Goal: Navigation & Orientation: Find specific page/section

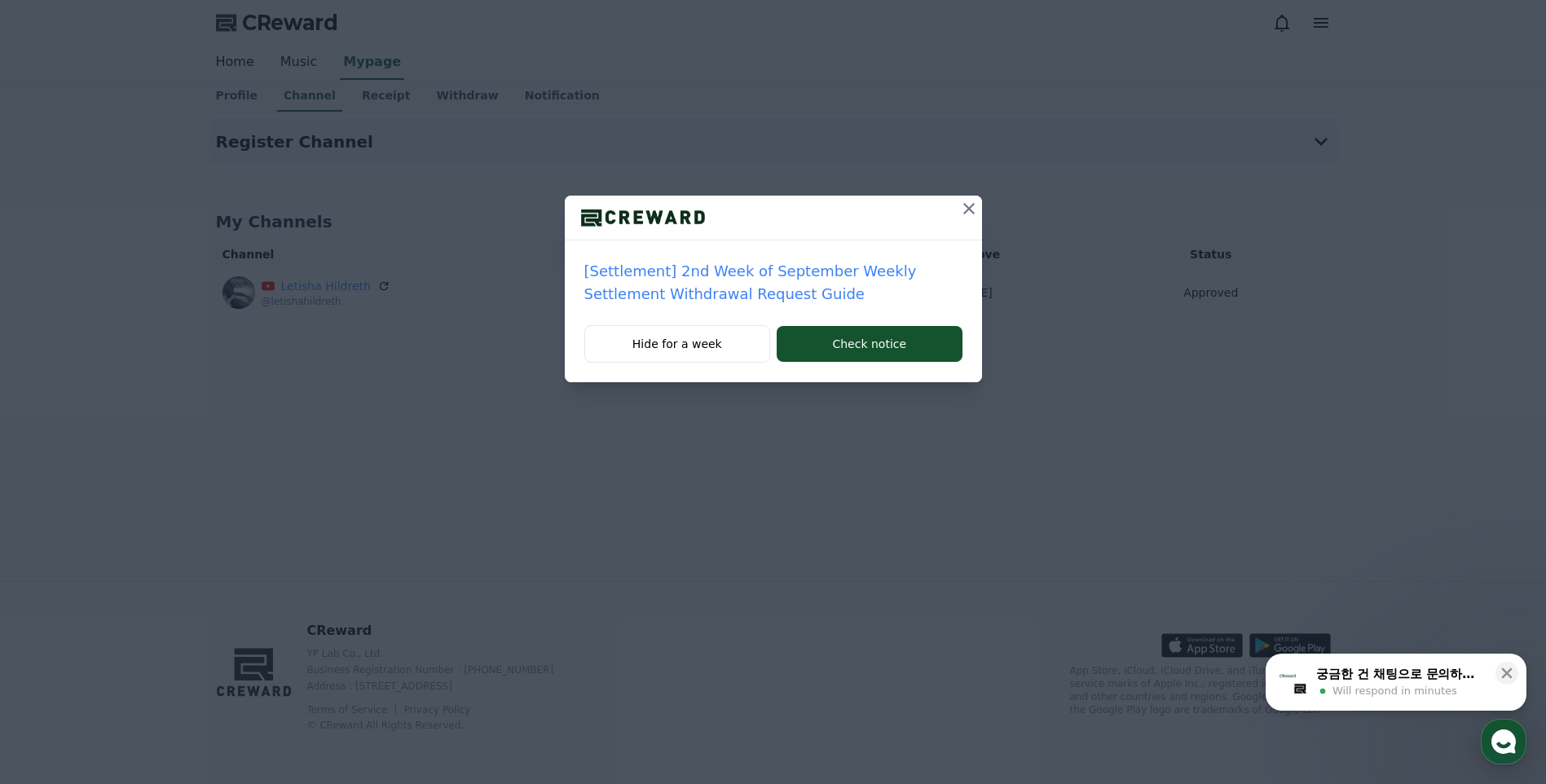
click at [964, 207] on icon at bounding box center [969, 209] width 19 height 19
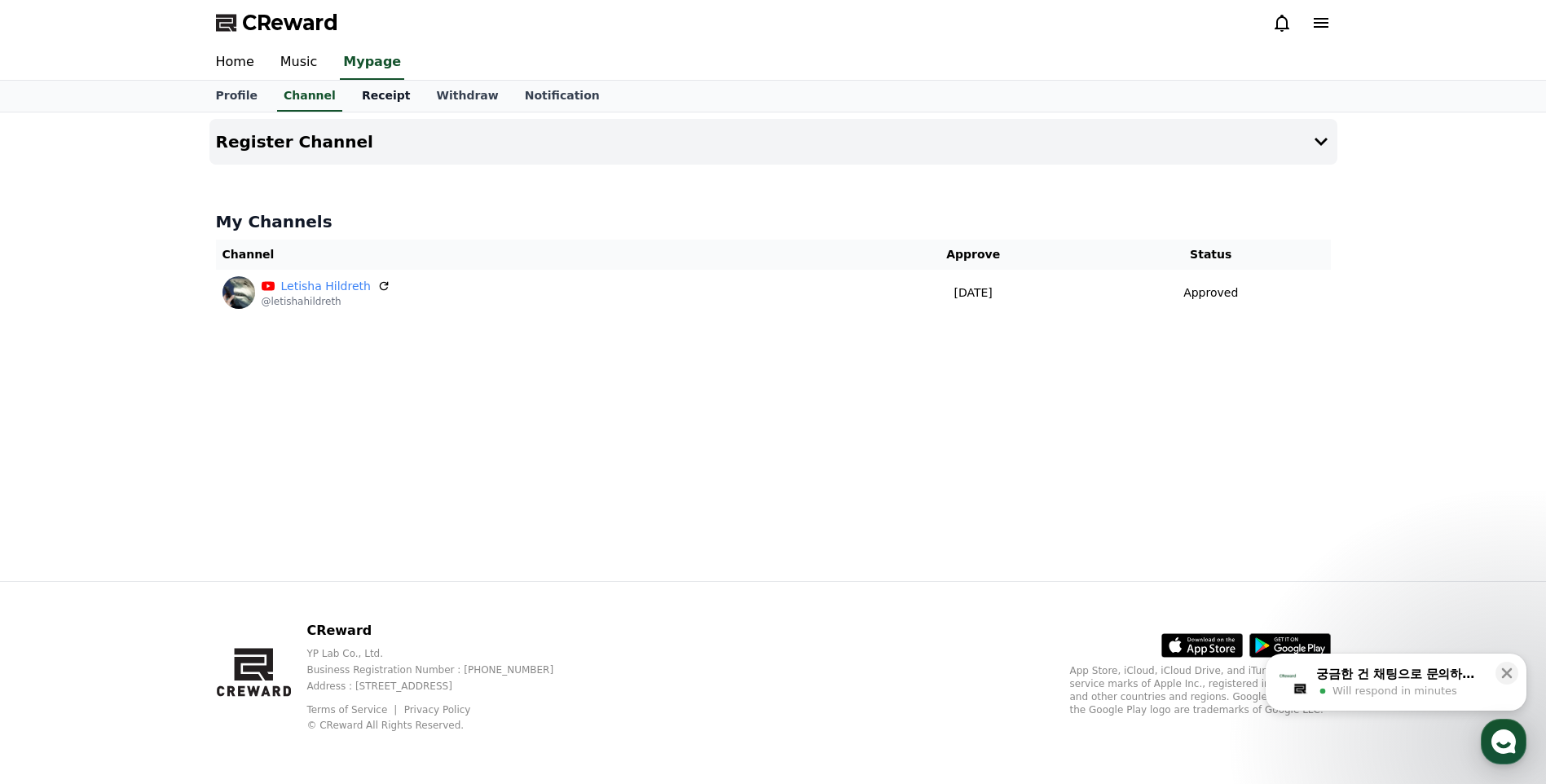
click at [386, 95] on link "Receipt" at bounding box center [386, 96] width 75 height 31
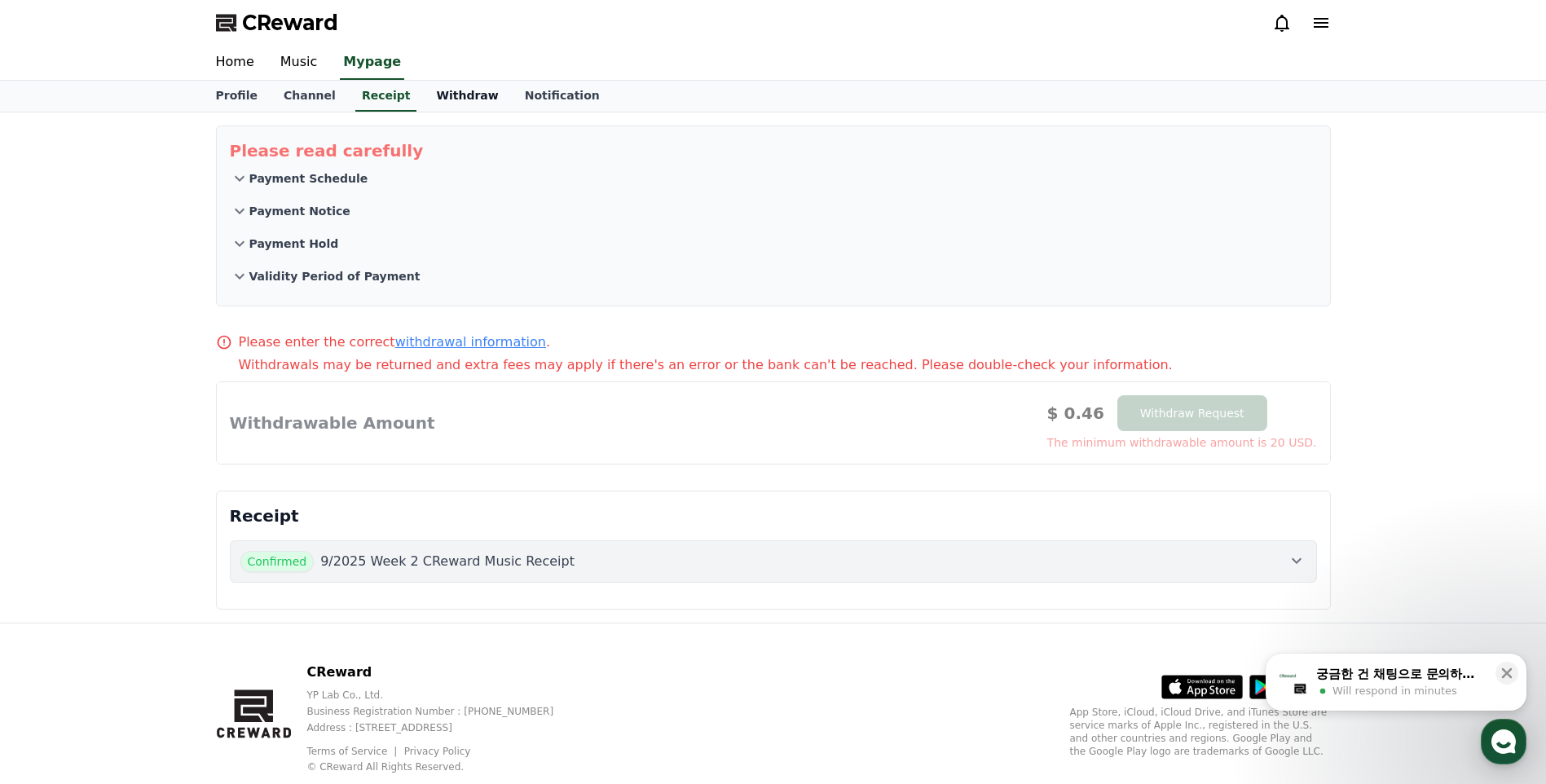
click at [435, 90] on link "Withdraw" at bounding box center [466, 96] width 88 height 31
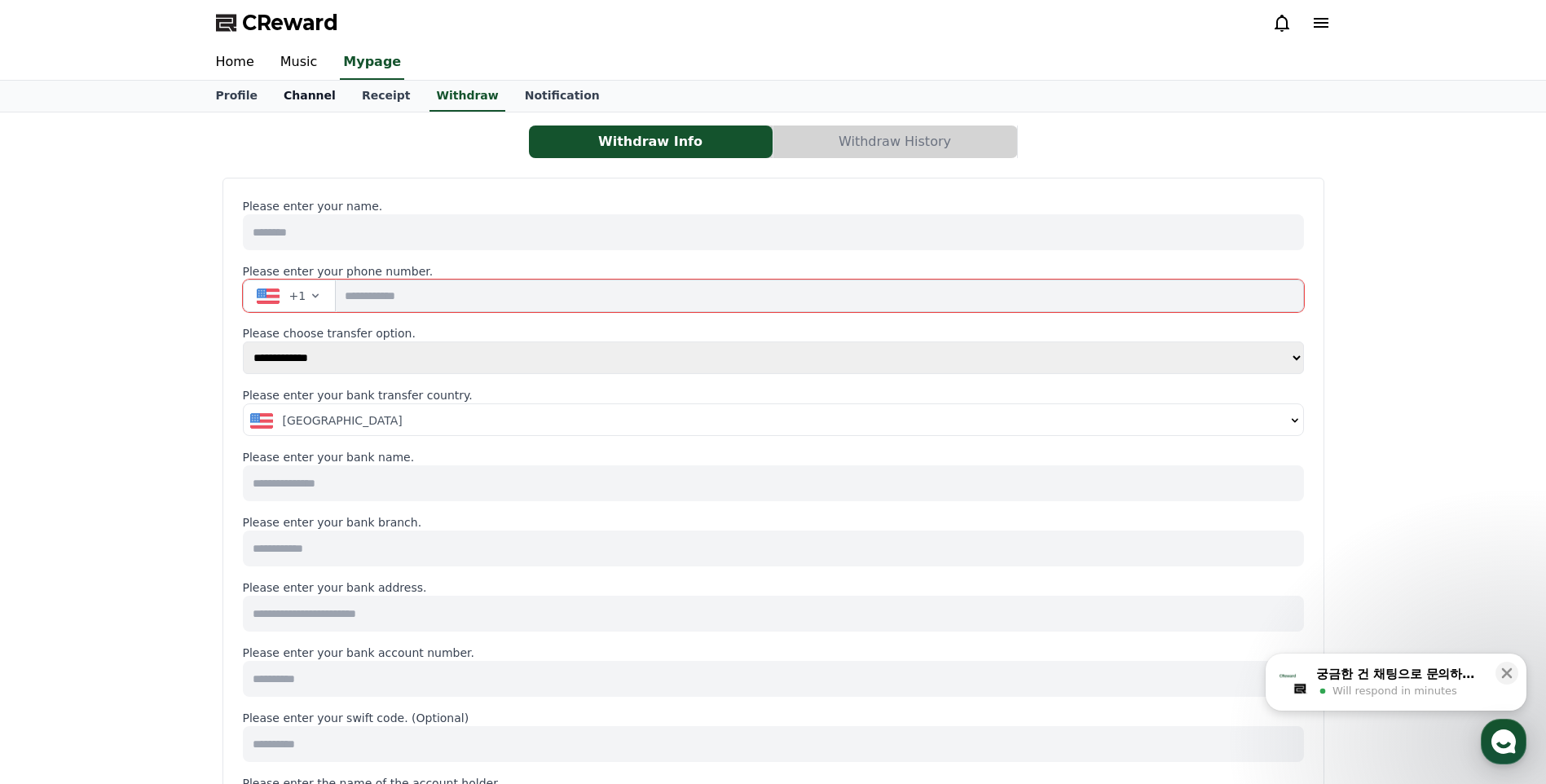
click at [294, 98] on link "Channel" at bounding box center [310, 96] width 78 height 31
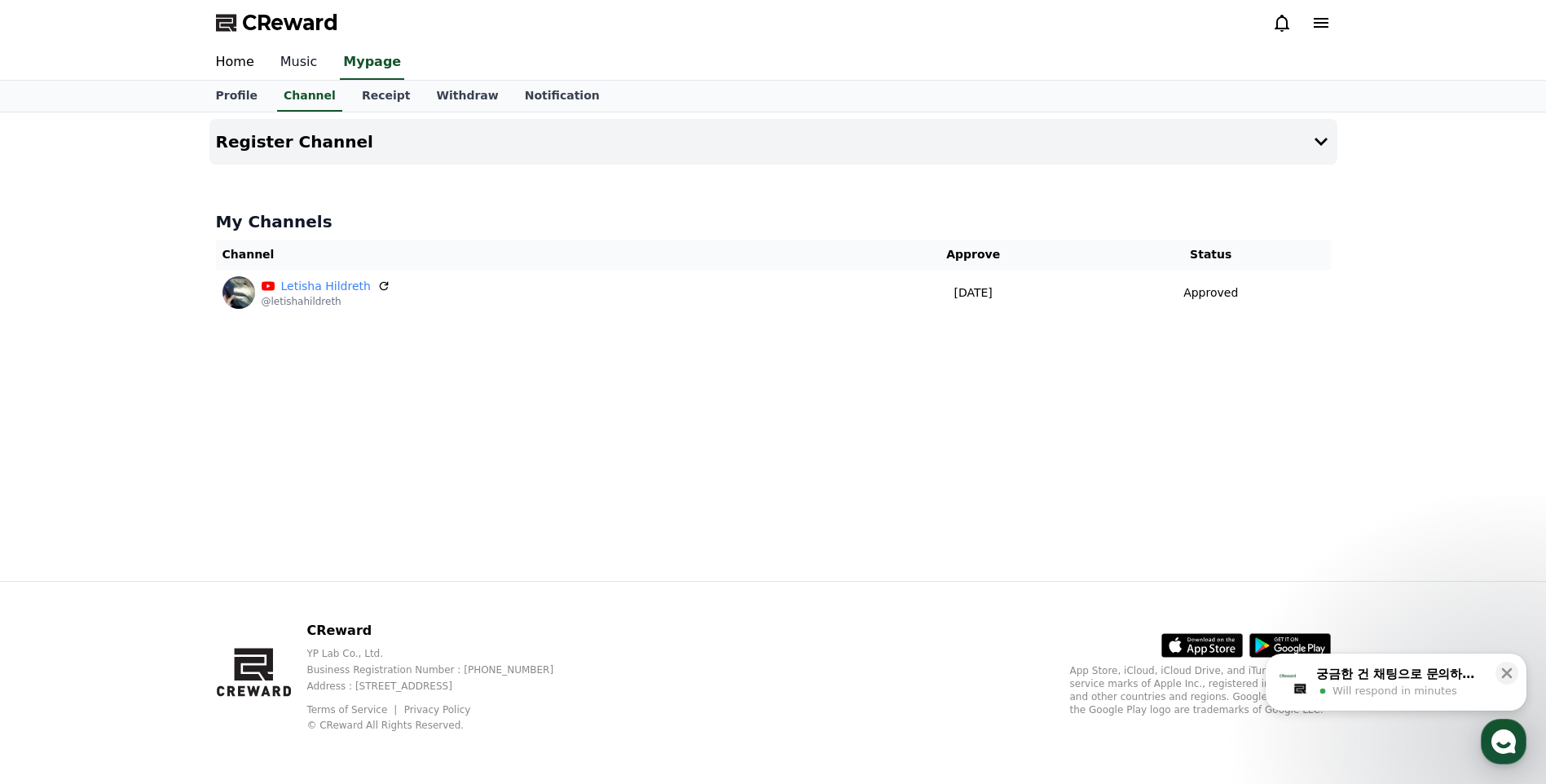
click at [293, 66] on link "Music" at bounding box center [299, 63] width 64 height 35
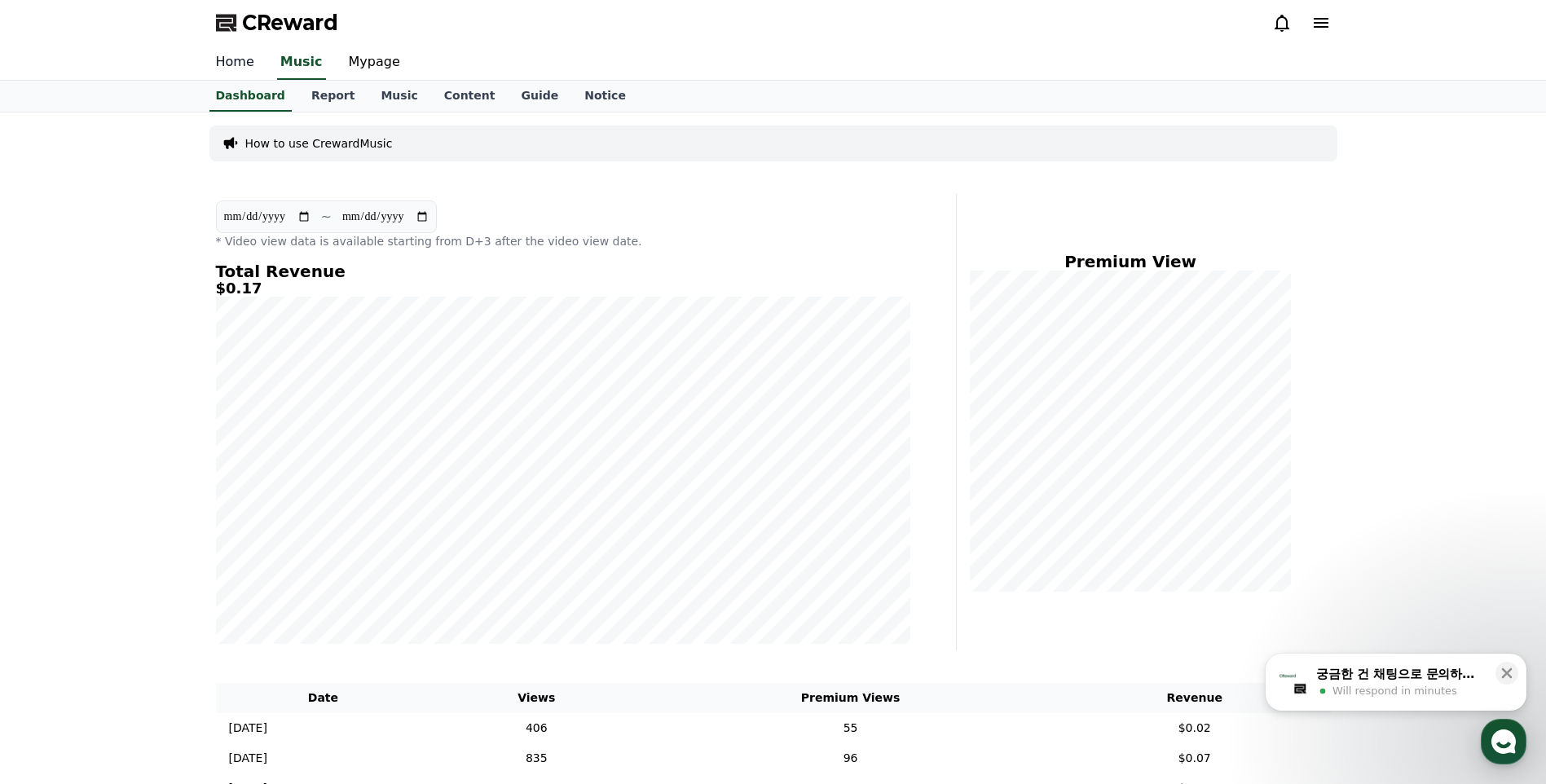
click at [227, 65] on link "Home" at bounding box center [235, 63] width 65 height 35
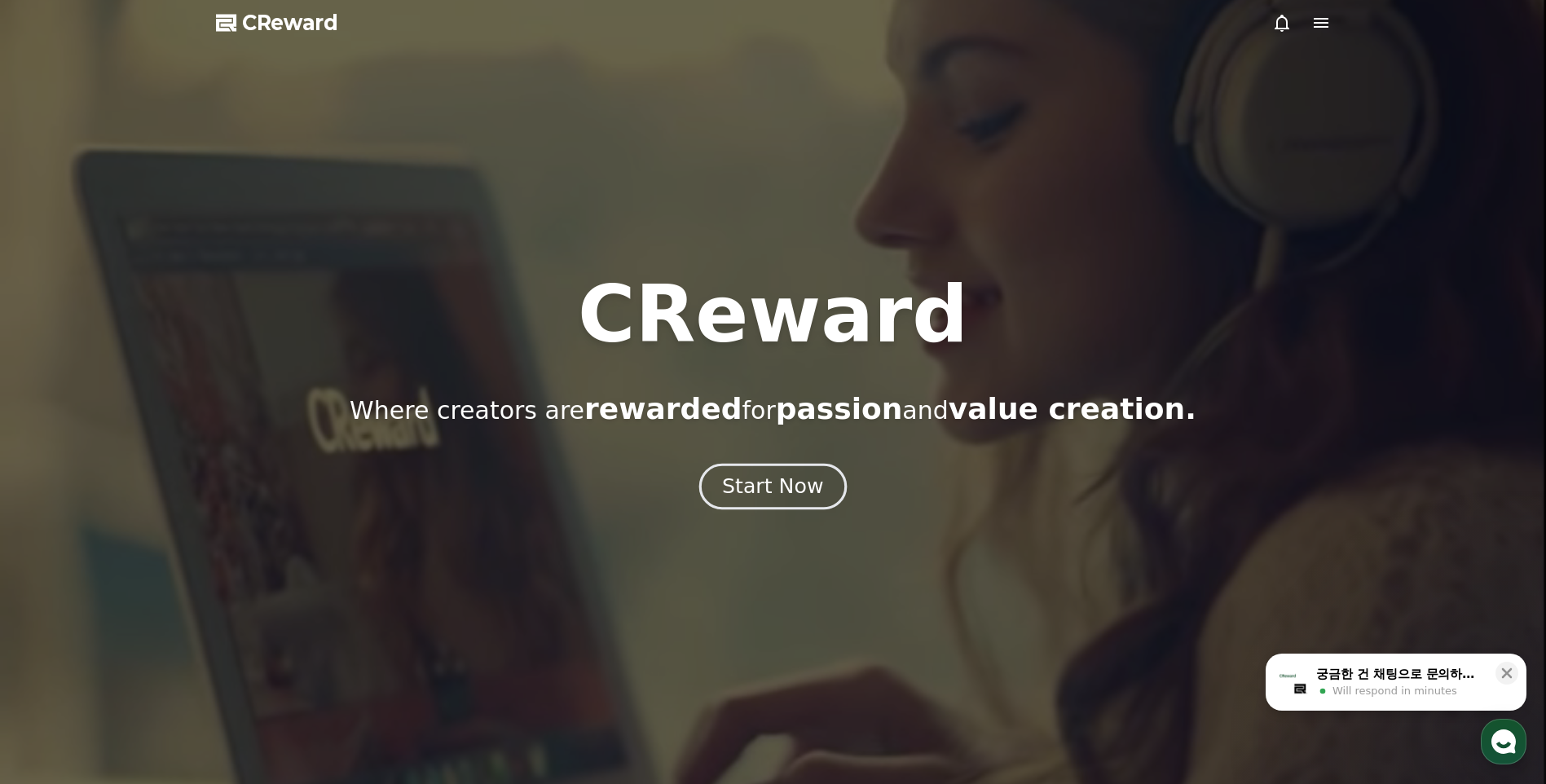
click at [790, 508] on button "Start Now" at bounding box center [773, 487] width 148 height 47
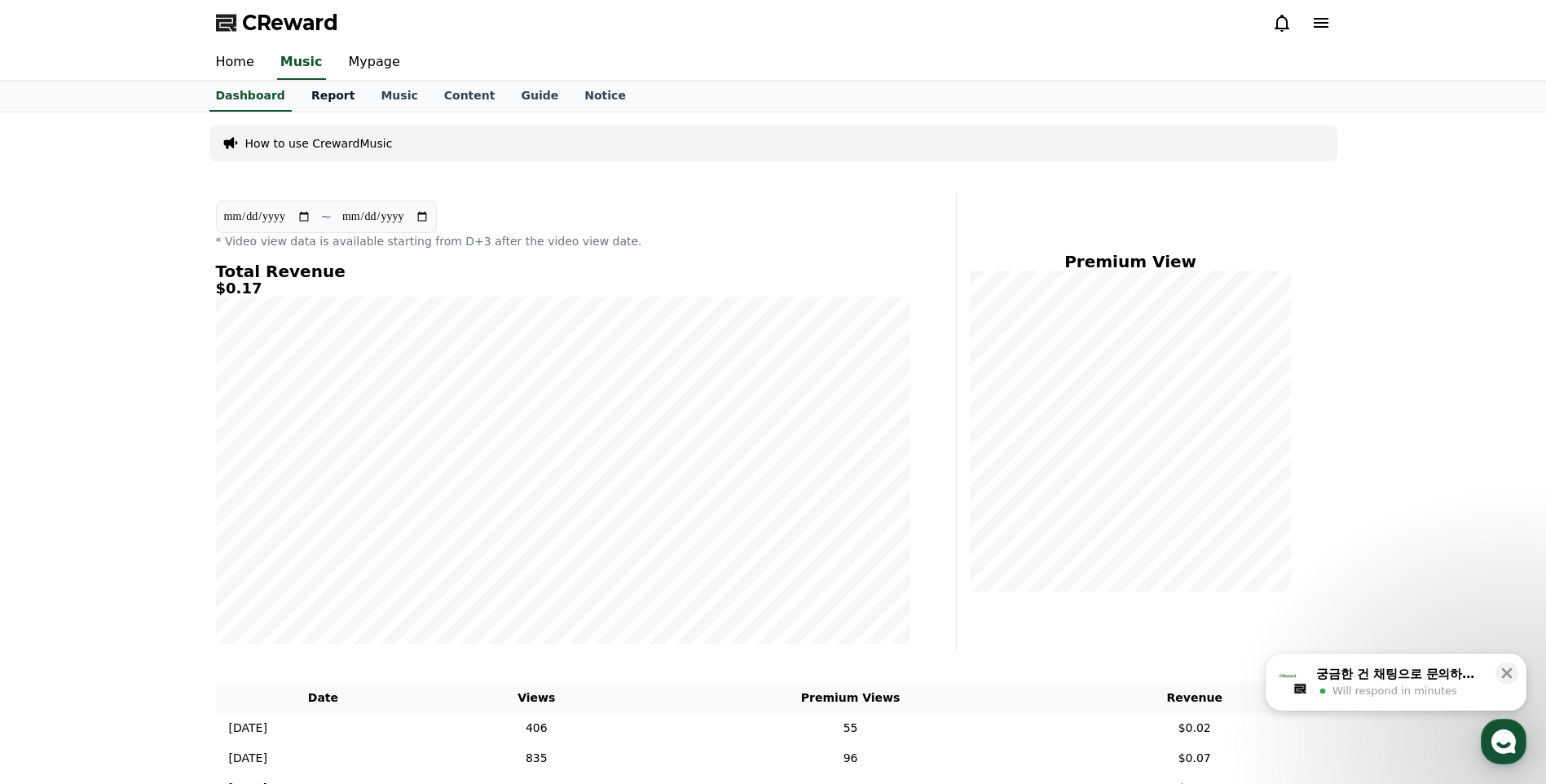
click at [322, 88] on link "Report" at bounding box center [333, 96] width 70 height 31
click at [1369, 691] on span "Will respond in minutes" at bounding box center [1395, 691] width 125 height 15
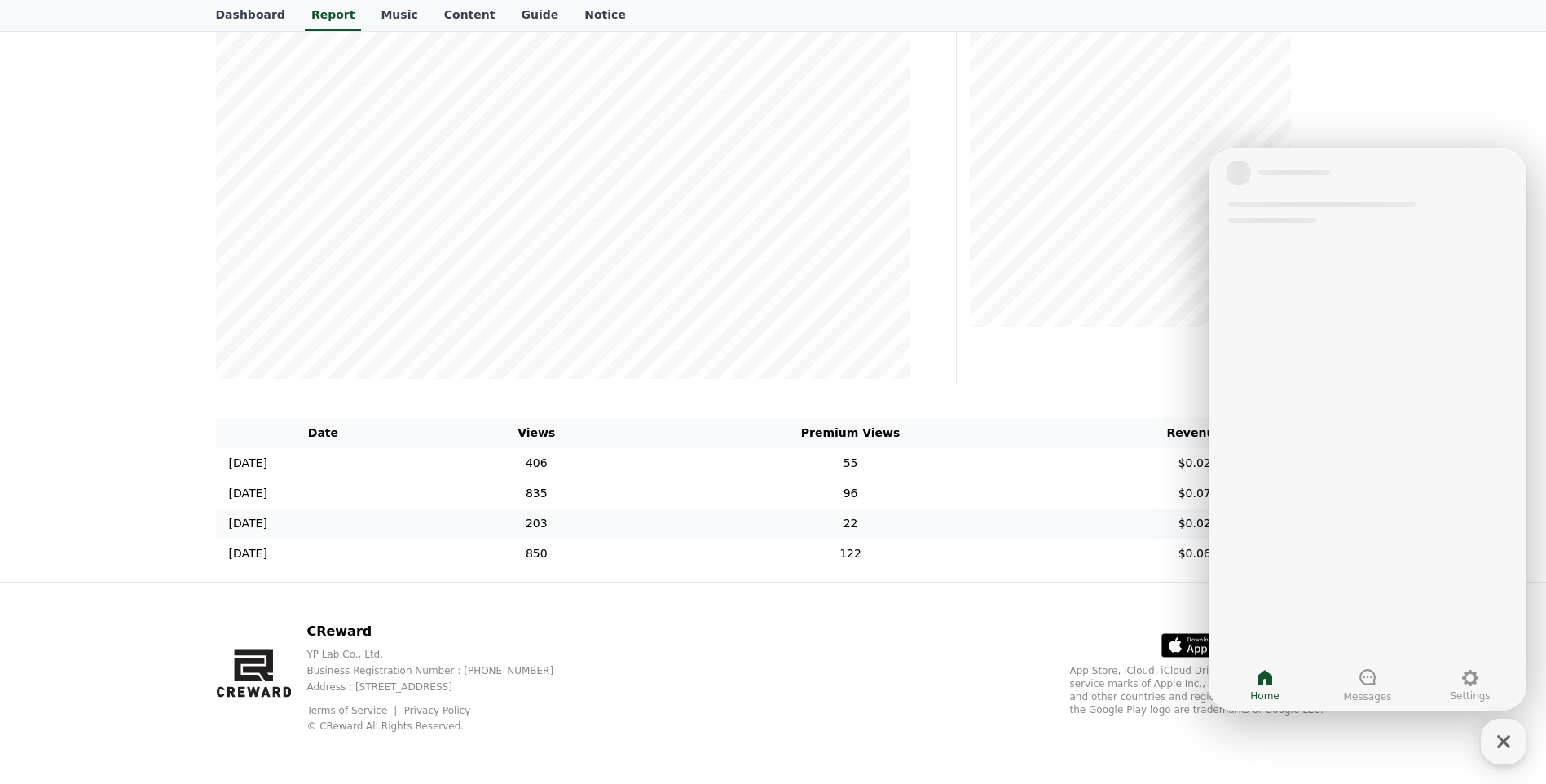
scroll to position [265, 0]
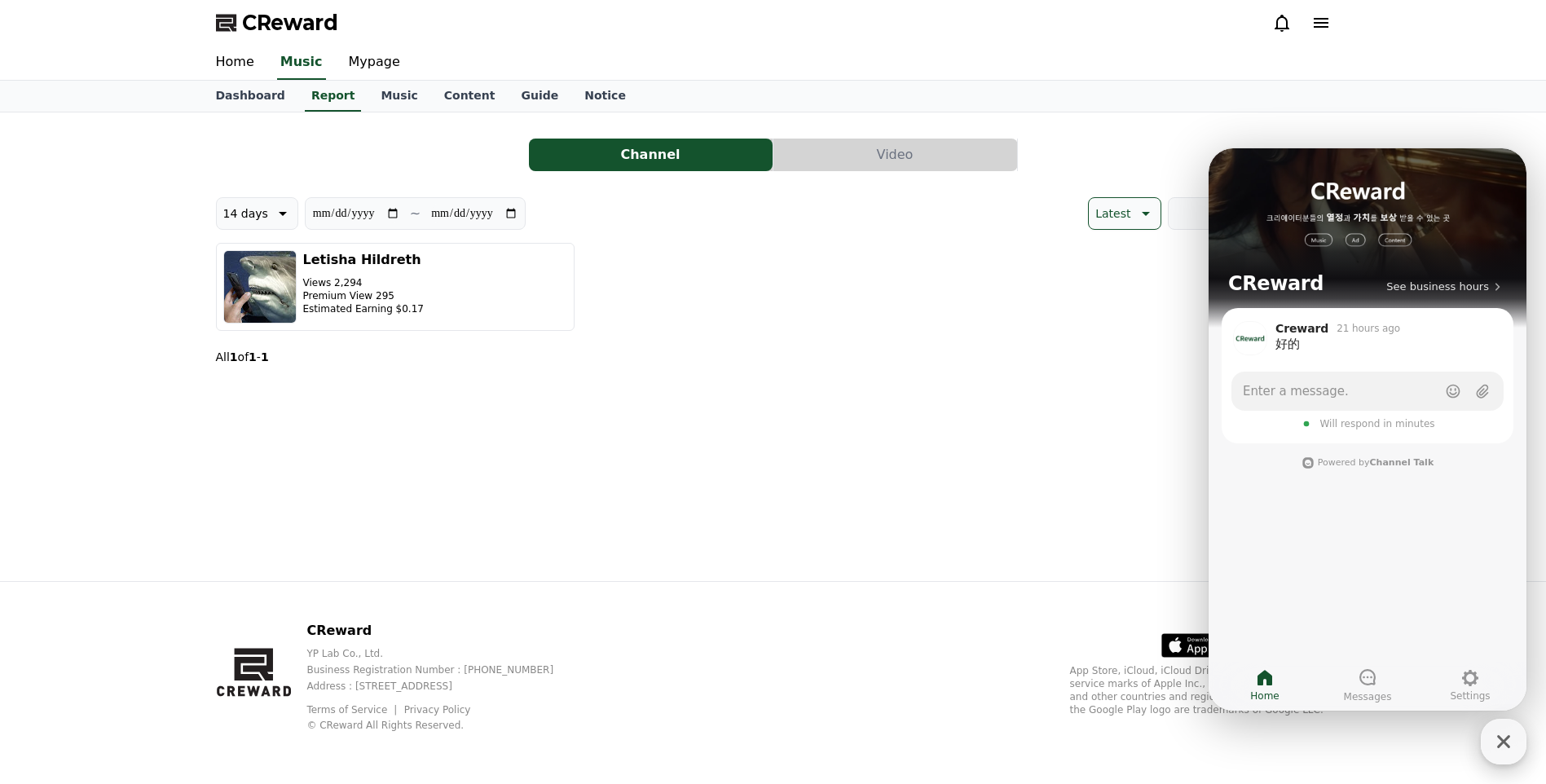
click at [1500, 738] on icon "button" at bounding box center [1504, 742] width 13 height 13
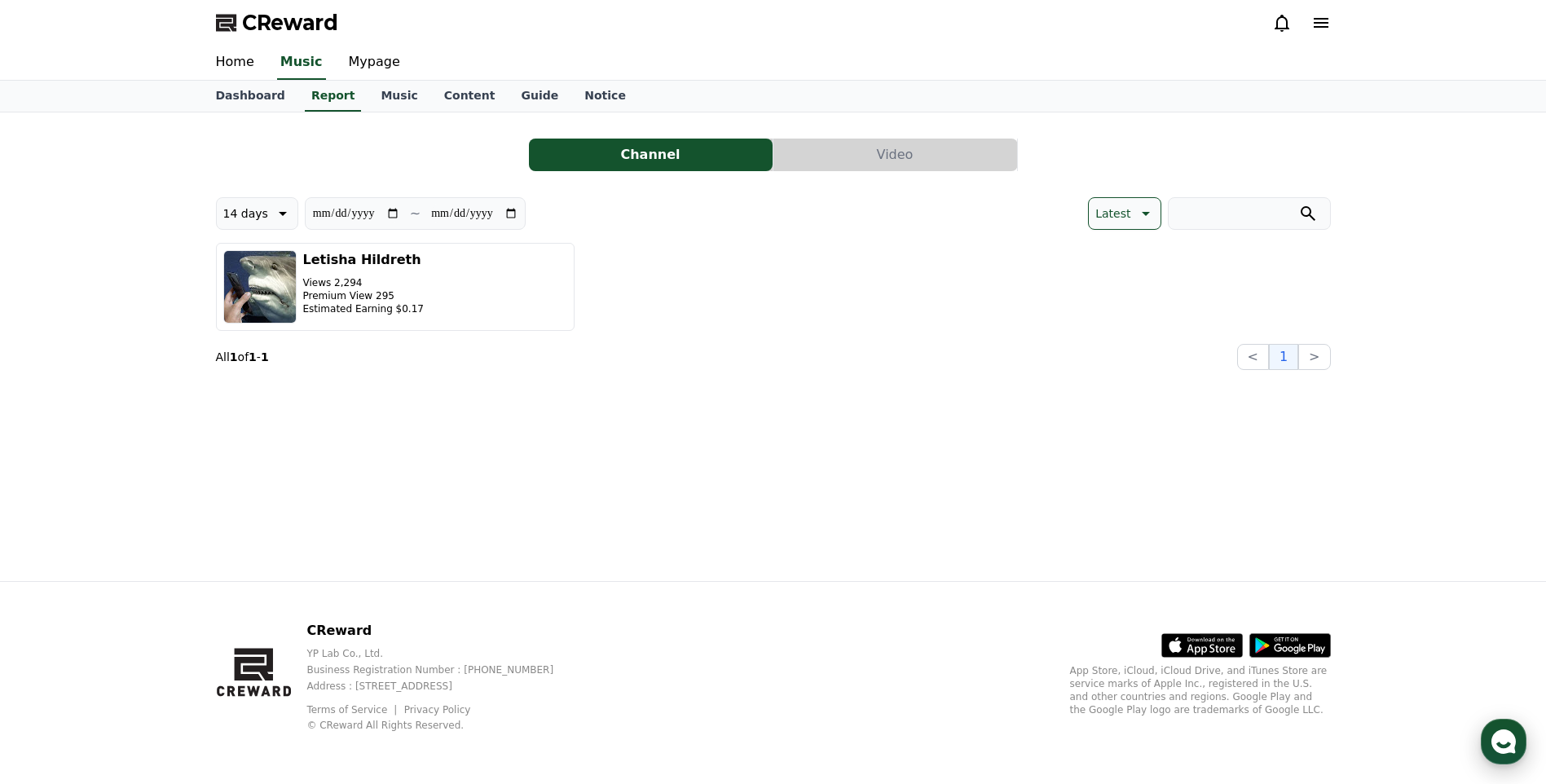
click at [1500, 738] on use "button" at bounding box center [1504, 742] width 25 height 25
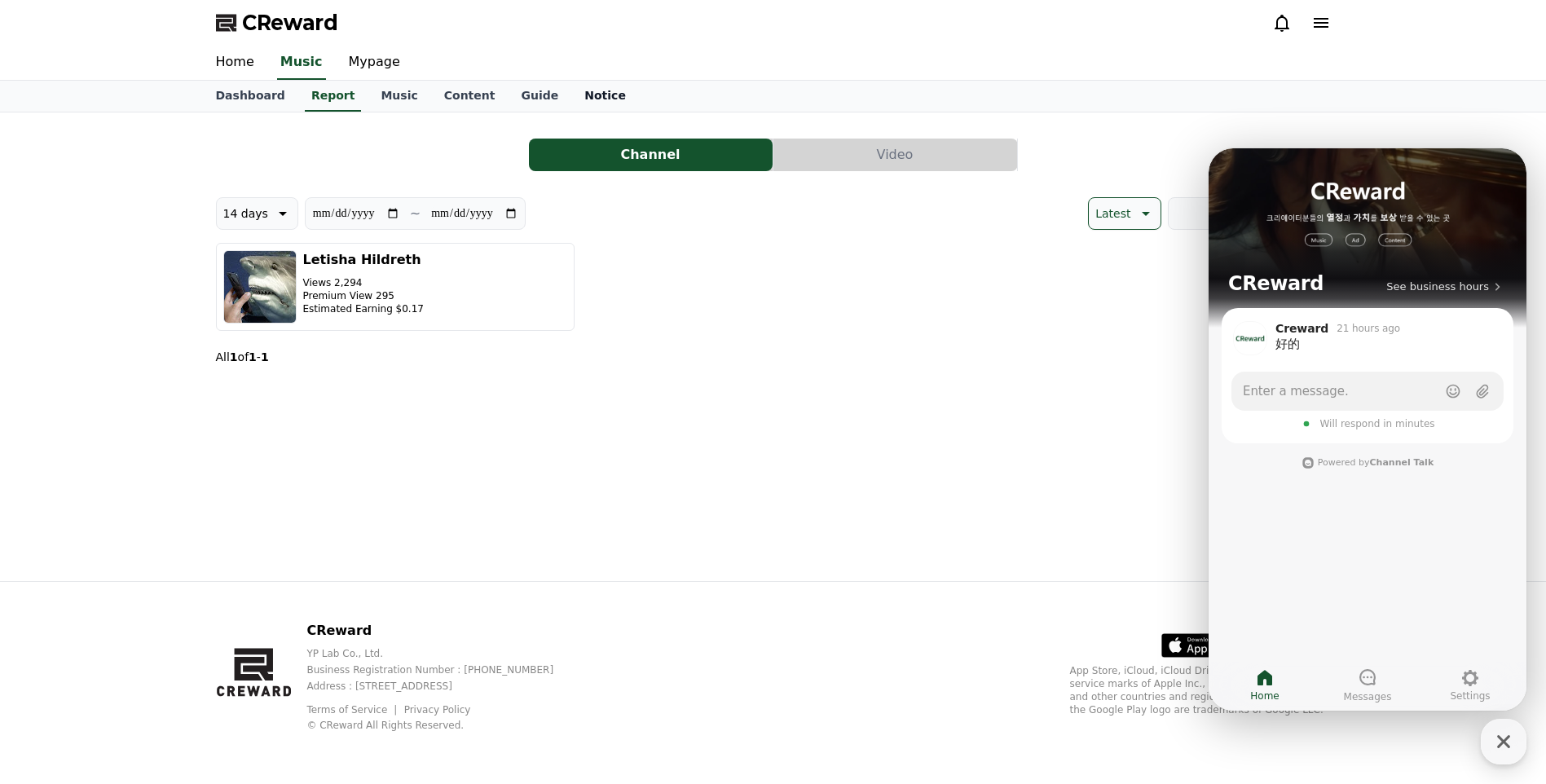
click at [595, 88] on link "Notice" at bounding box center [605, 96] width 67 height 31
click at [529, 90] on link "Guide" at bounding box center [540, 96] width 64 height 31
click at [459, 97] on link "Content" at bounding box center [470, 96] width 78 height 31
click at [381, 97] on link "Music" at bounding box center [398, 96] width 63 height 31
click at [336, 97] on link "Report" at bounding box center [333, 96] width 70 height 31
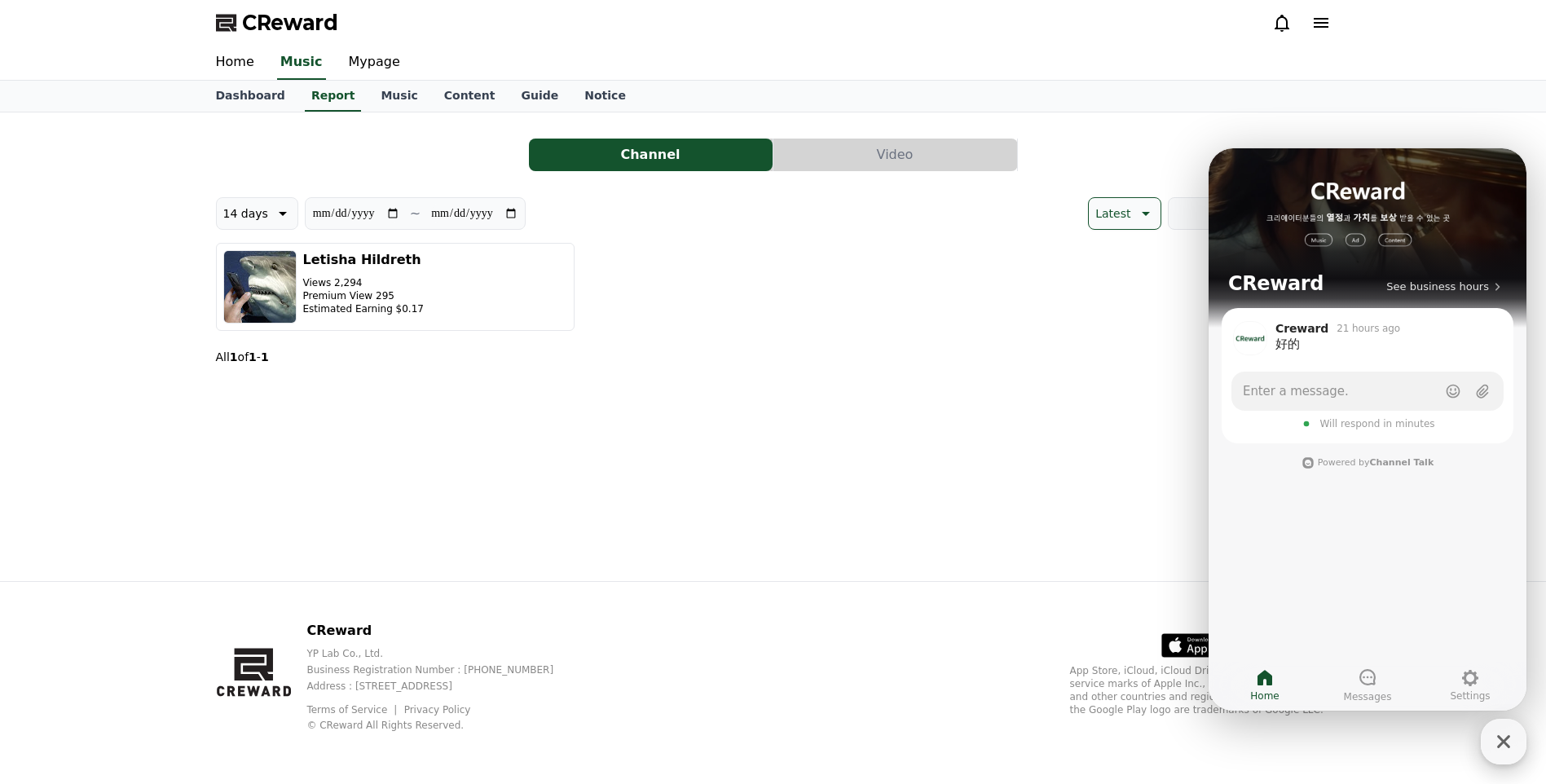
click at [1516, 742] on icon "button" at bounding box center [1504, 742] width 29 height 29
